Goal: Transaction & Acquisition: Download file/media

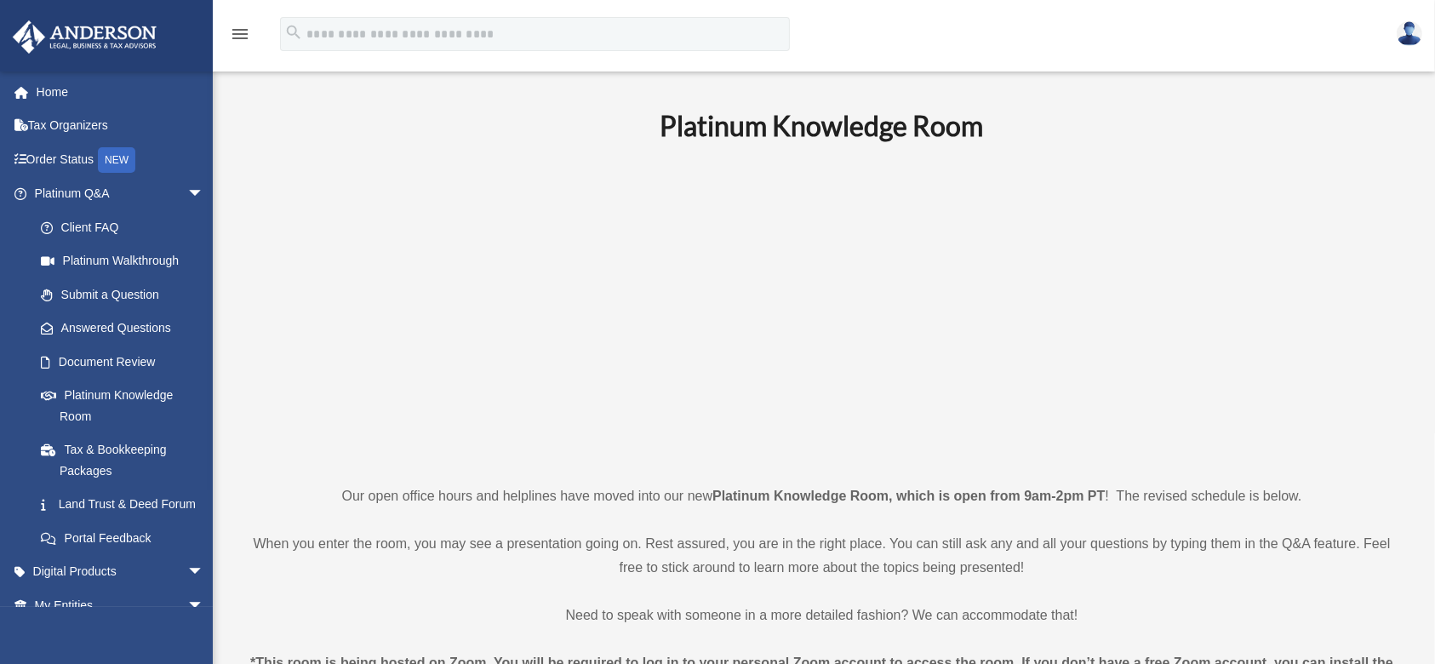
click at [53, 88] on link "Home" at bounding box center [121, 92] width 218 height 34
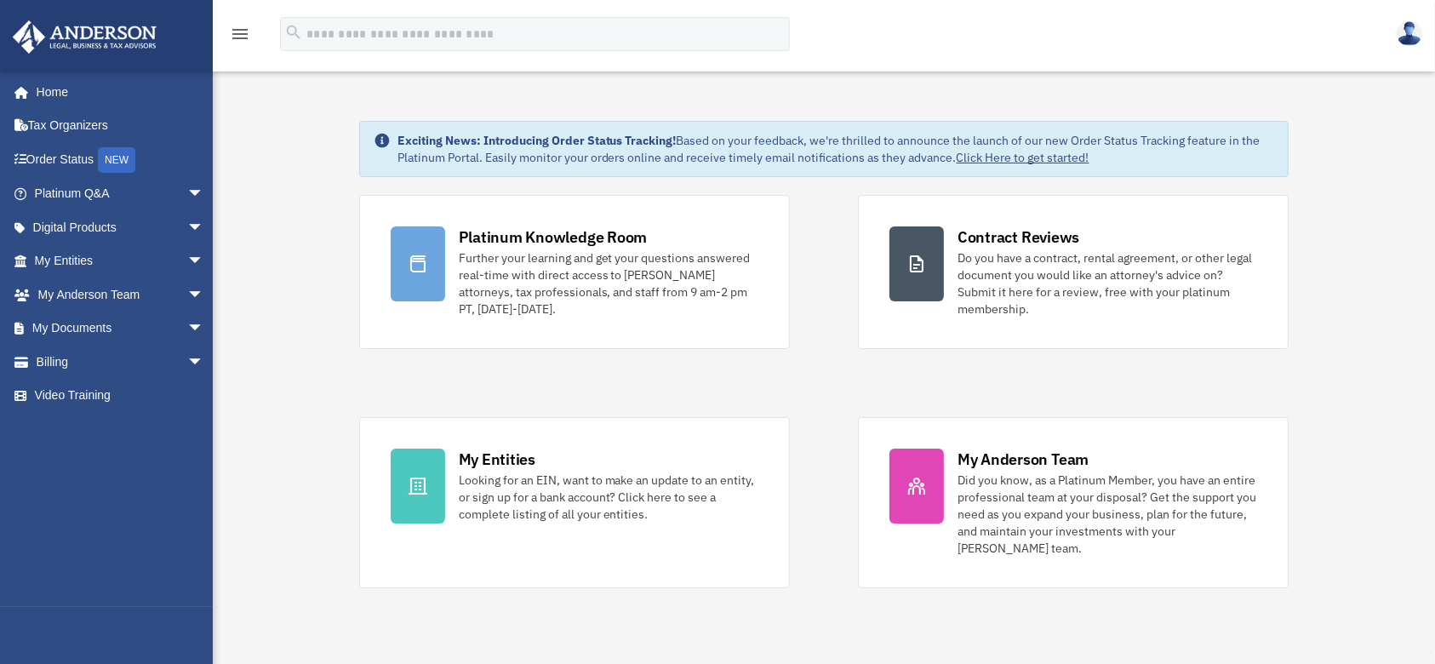
click at [80, 328] on link "My Documents arrow_drop_down" at bounding box center [121, 328] width 218 height 34
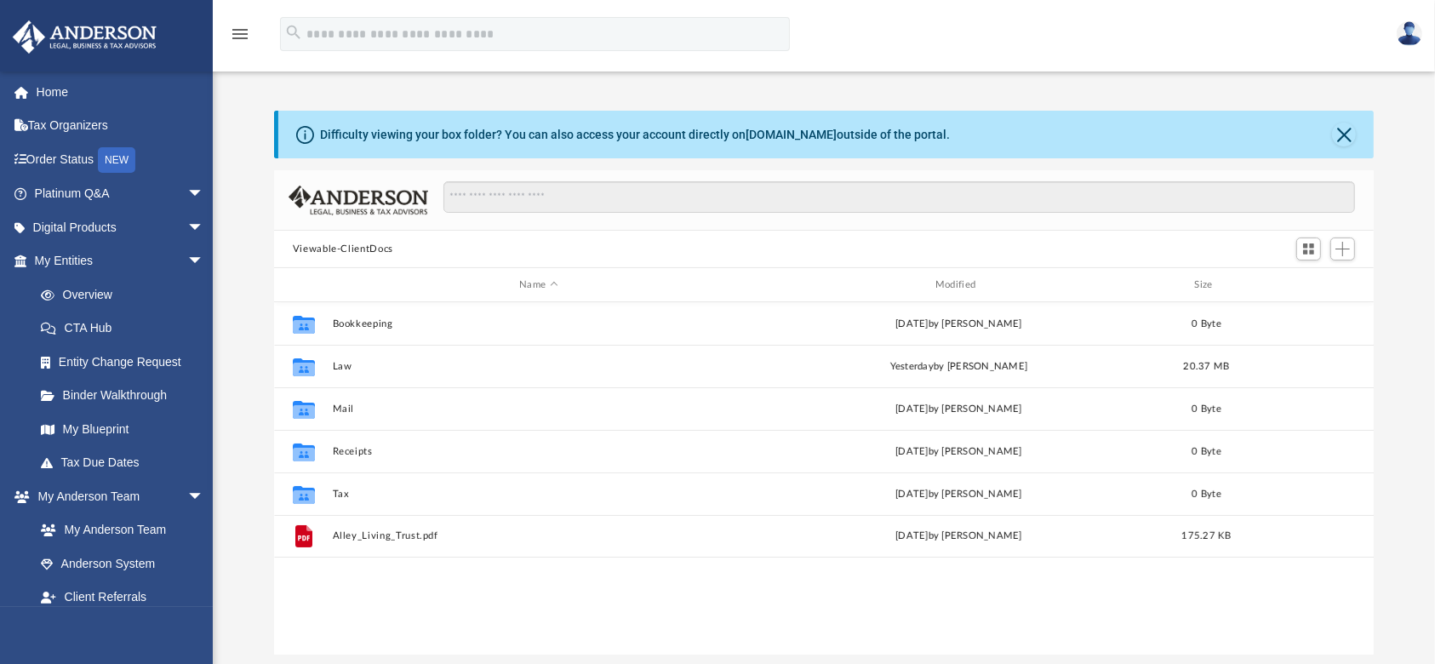
scroll to position [368, 1082]
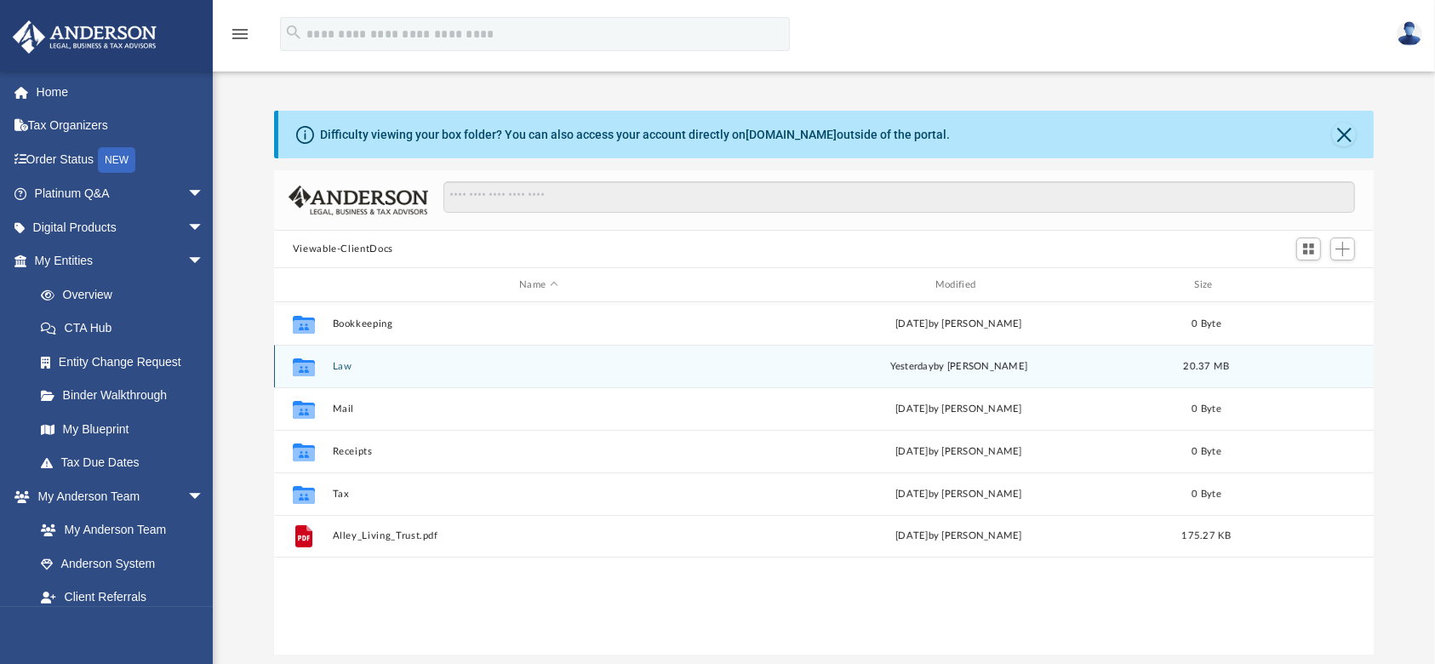
click at [328, 364] on div "Collaborated Folder Law [DATE] by [PERSON_NAME] 20.37 MB" at bounding box center [824, 366] width 1100 height 43
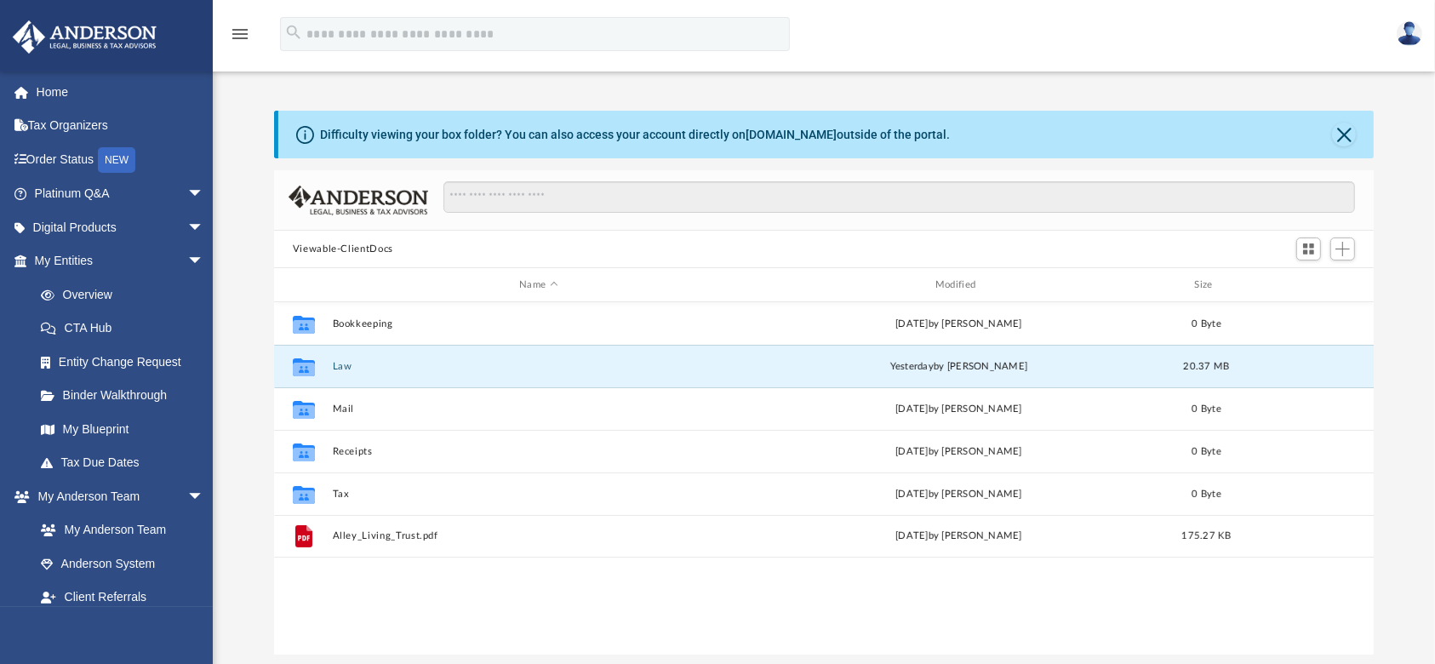
click at [342, 364] on button "Law" at bounding box center [538, 366] width 413 height 11
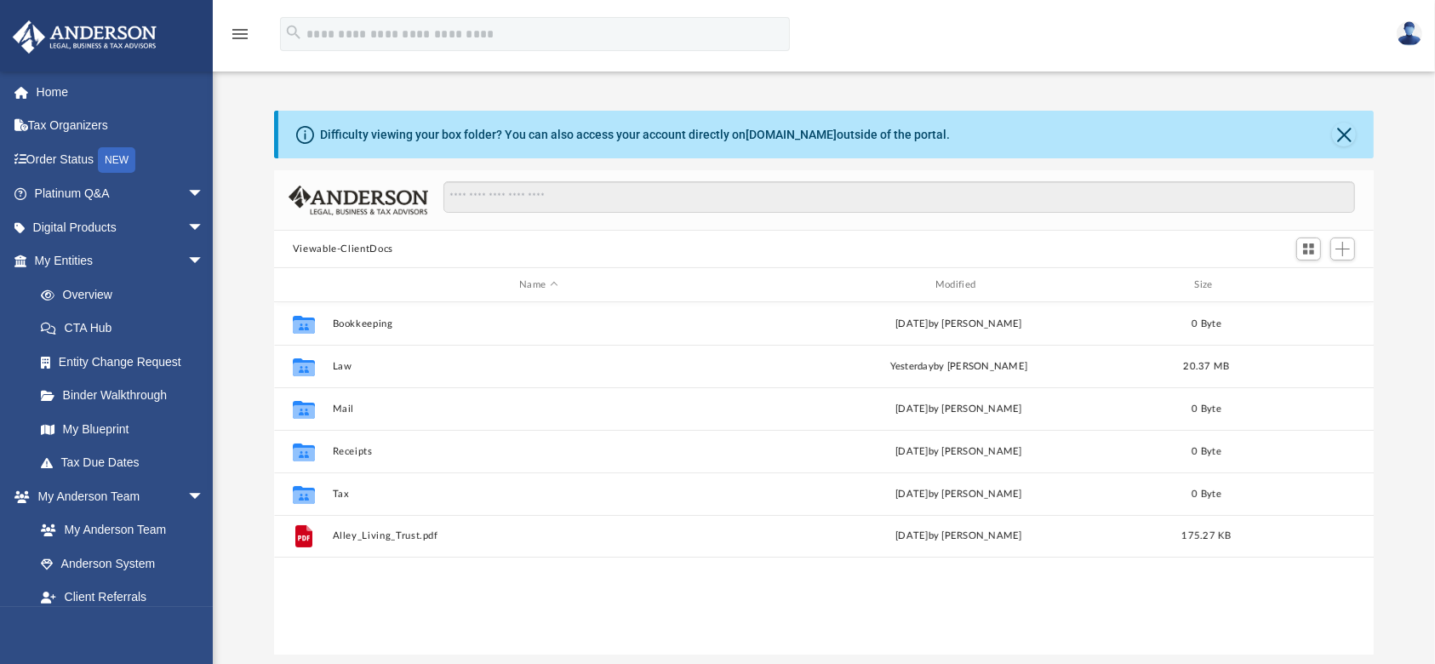
scroll to position [368, 1082]
click at [342, 365] on button "Law" at bounding box center [538, 366] width 413 height 11
click at [350, 409] on button "Trusts" at bounding box center [538, 408] width 413 height 11
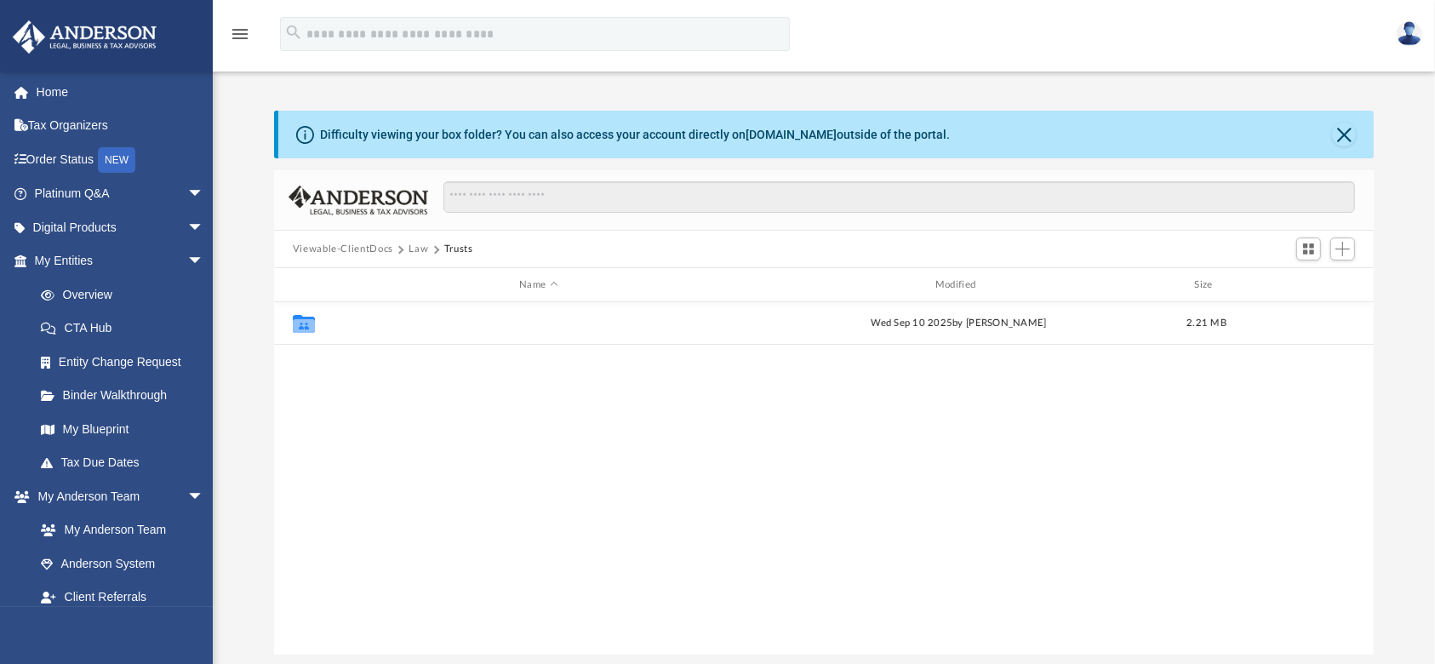
click at [391, 323] on button "Estate Planning" at bounding box center [538, 322] width 413 height 11
click at [458, 323] on button "DRAFT - Living Trust and Ancillaries_Alley_Deborah.pdf" at bounding box center [538, 322] width 413 height 11
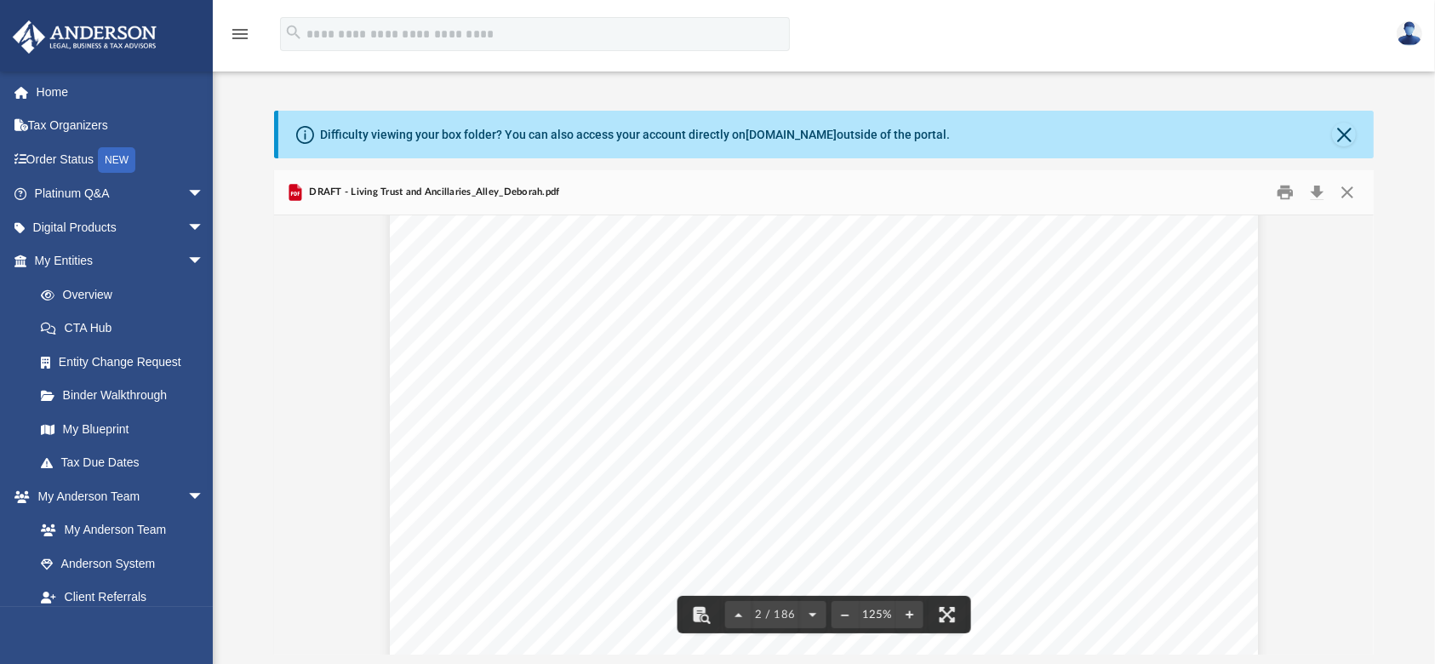
scroll to position [0, 0]
click at [1370, 166] on div "Difficulty viewing your box folder? You can also access your account directly o…" at bounding box center [823, 383] width 1099 height 544
click at [1372, 156] on div "Difficulty viewing your box folder? You can also access your account directly o…" at bounding box center [825, 135] width 1095 height 48
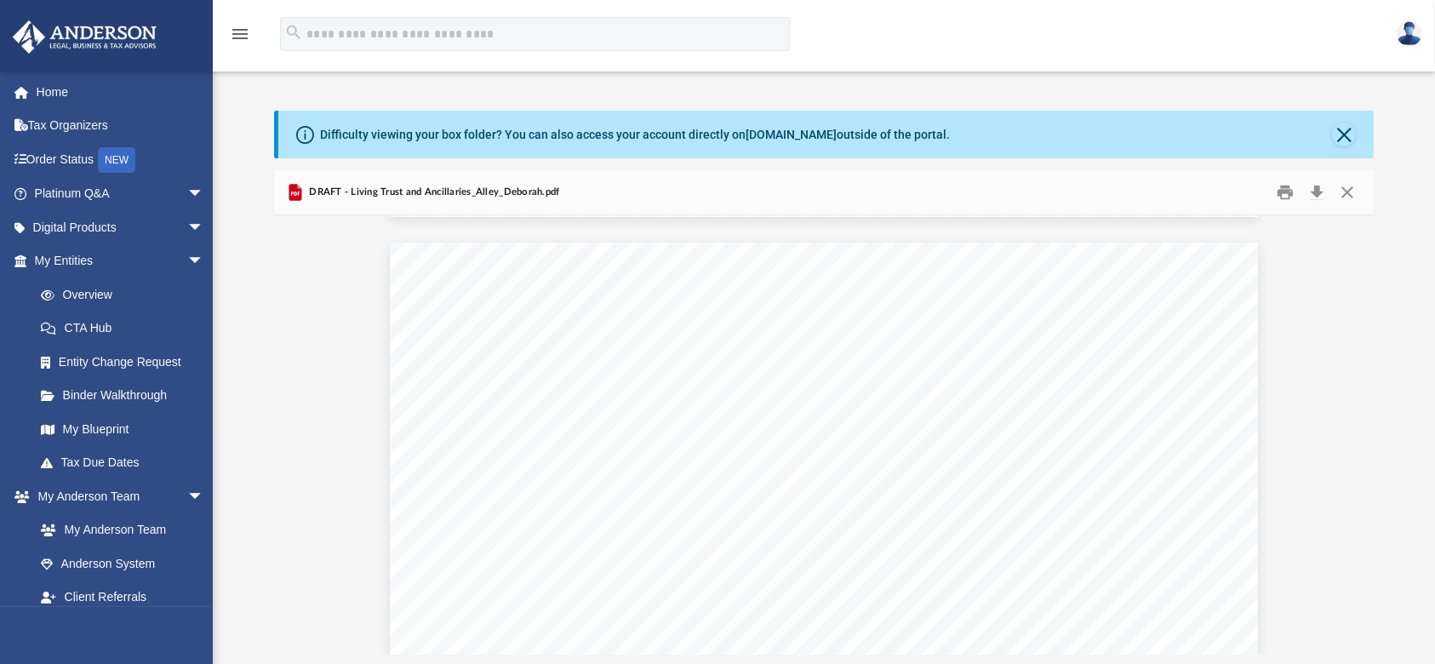
scroll to position [340, 0]
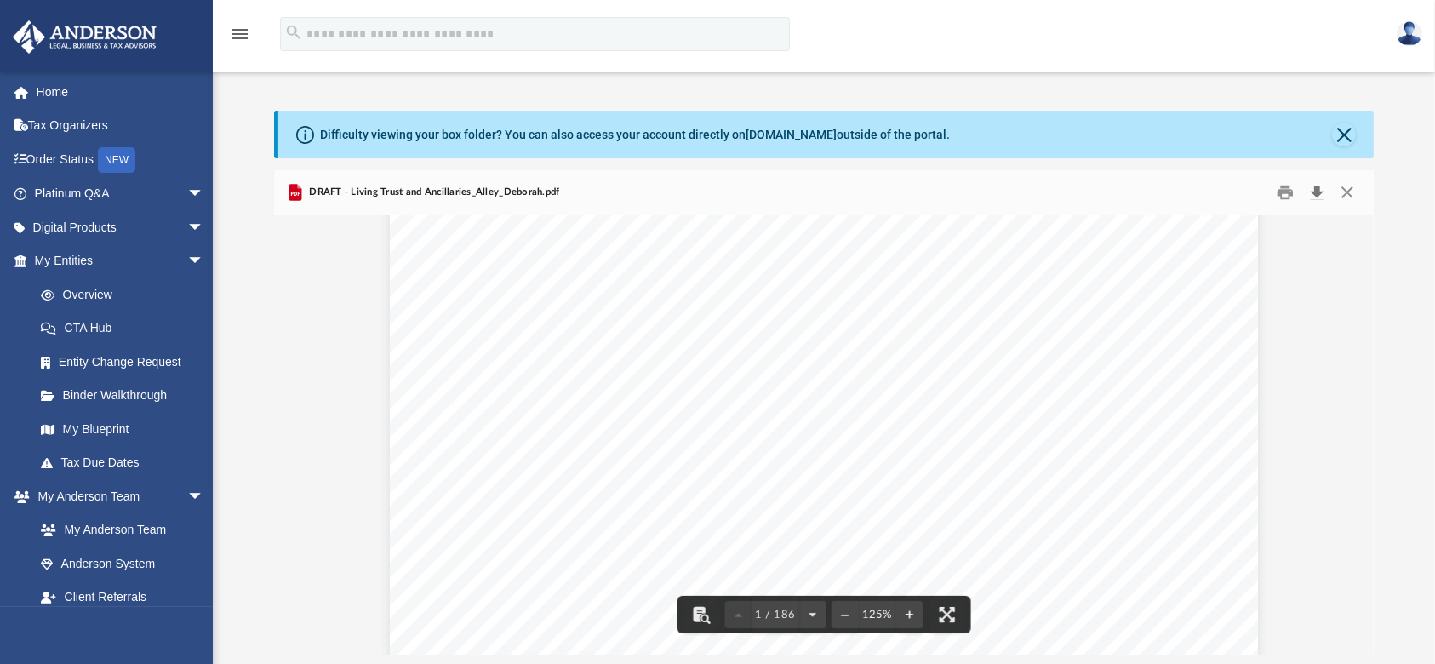
click at [1322, 191] on button "Download" at bounding box center [1316, 193] width 31 height 26
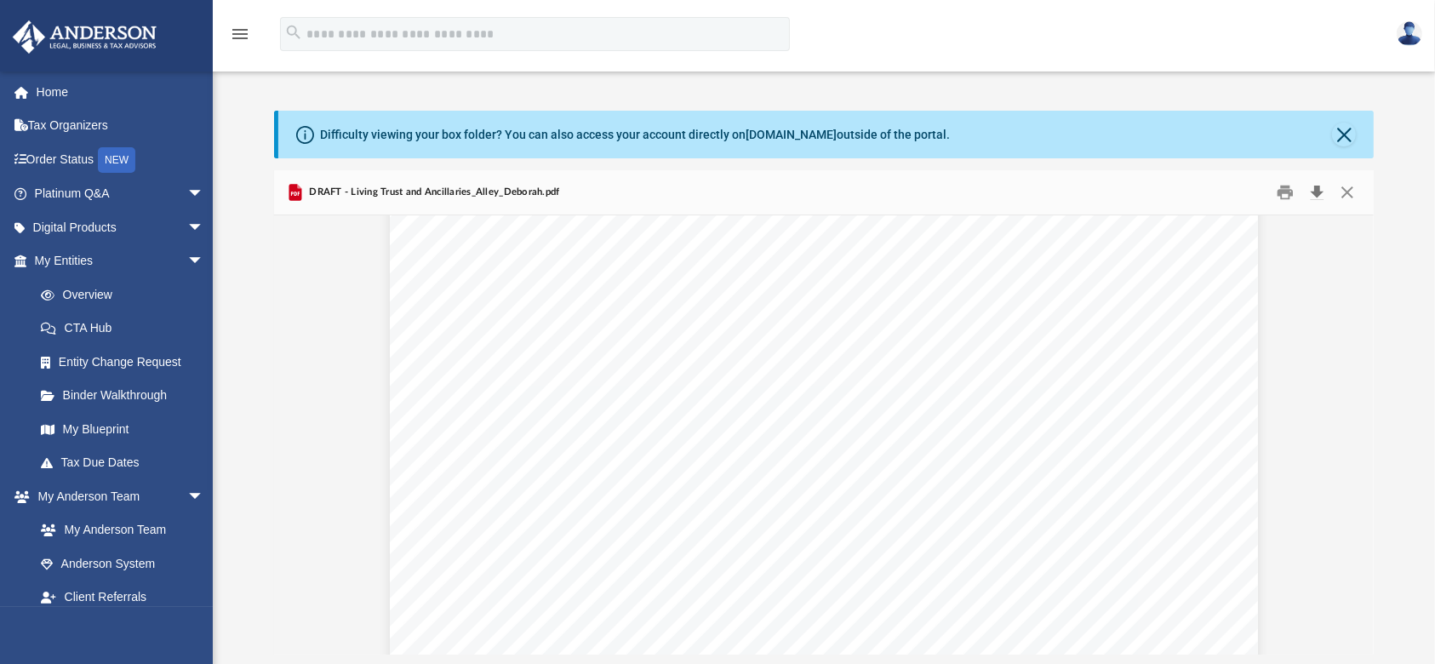
scroll to position [77497, 0]
